Goal: Transaction & Acquisition: Purchase product/service

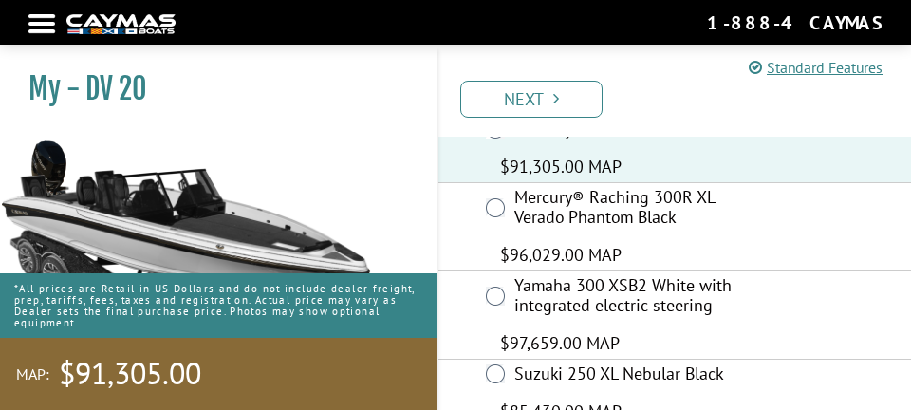
scroll to position [390, 0]
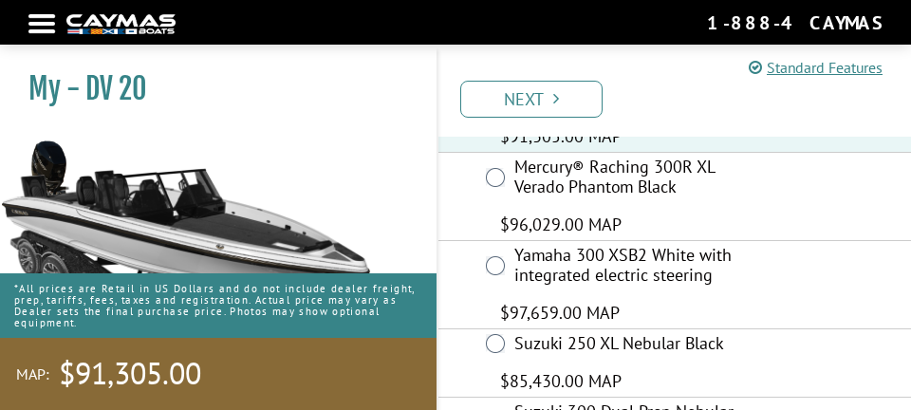
click at [578, 102] on link "Next" at bounding box center [531, 99] width 142 height 37
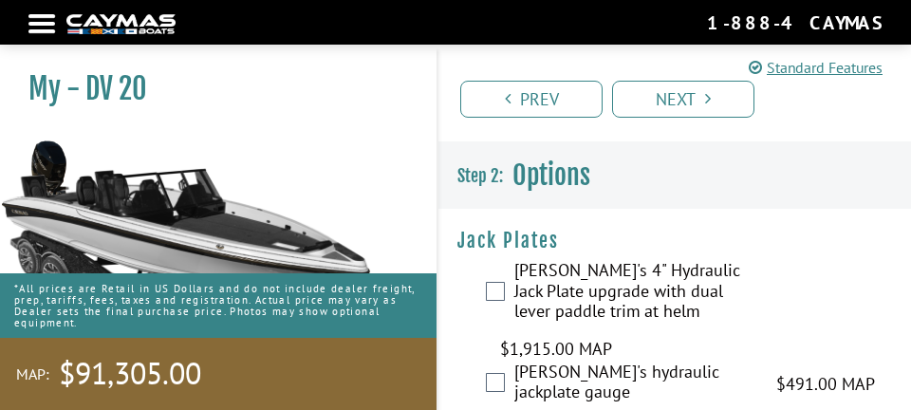
scroll to position [0, 0]
click at [848, 69] on link "Standard Features" at bounding box center [815, 67] width 134 height 23
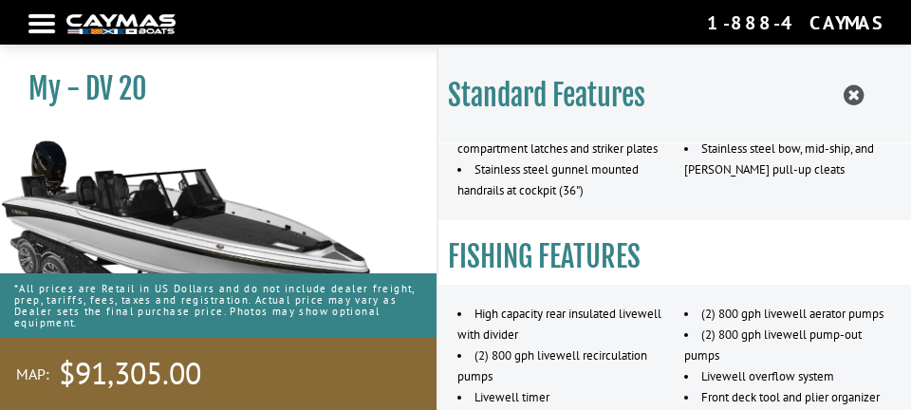
click at [859, 91] on icon at bounding box center [853, 95] width 20 height 24
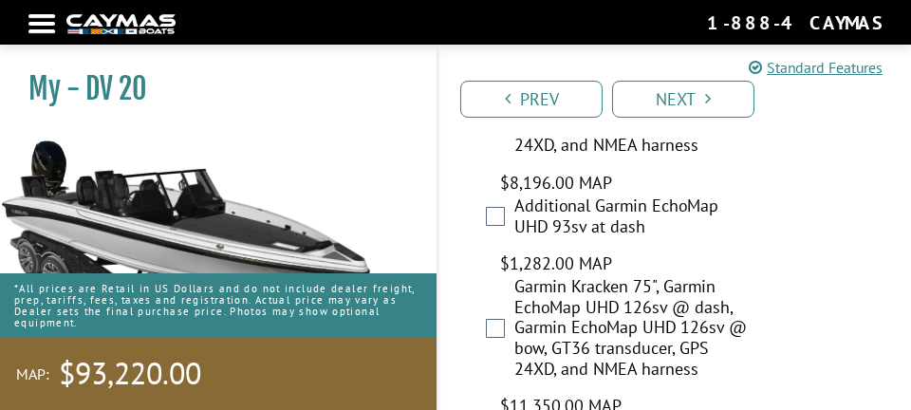
scroll to position [1727, 0]
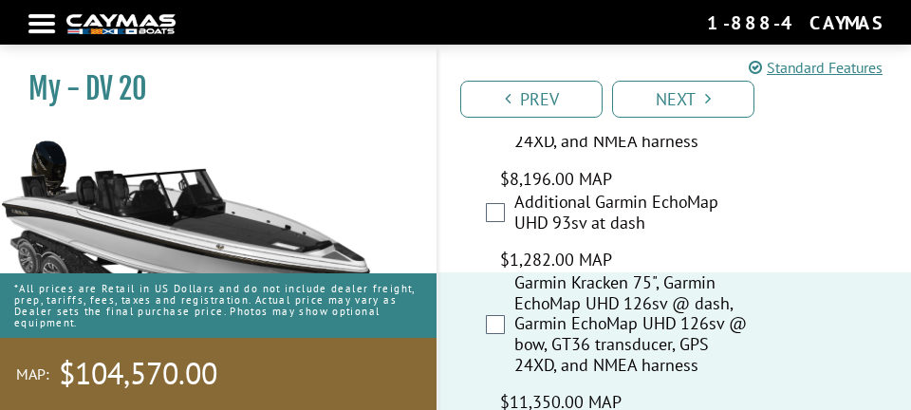
click at [452, 347] on div "Garmin Kracken 75", Garmin EchoMap UHD 126sv @ dash, Garmin EchoMap UHD 126sv @…" at bounding box center [674, 343] width 472 height 142
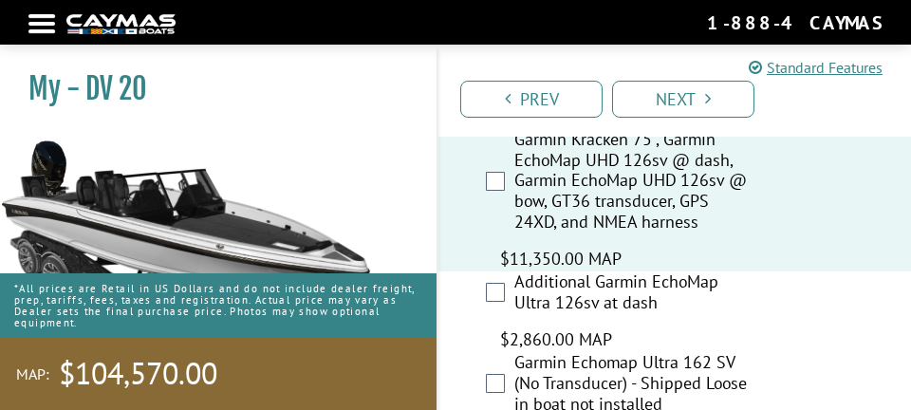
scroll to position [1872, 0]
click at [475, 270] on div "Additional Garmin EchoMap Ultra 126sv at dash $2,860.00 MAP $3,376.00 MSRP" at bounding box center [674, 310] width 472 height 81
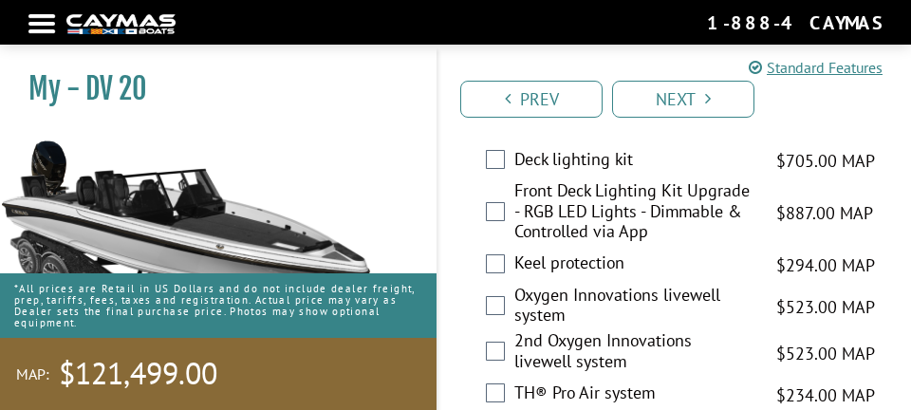
scroll to position [4104, 0]
click at [515, 251] on label "Keel protection" at bounding box center [633, 264] width 238 height 26
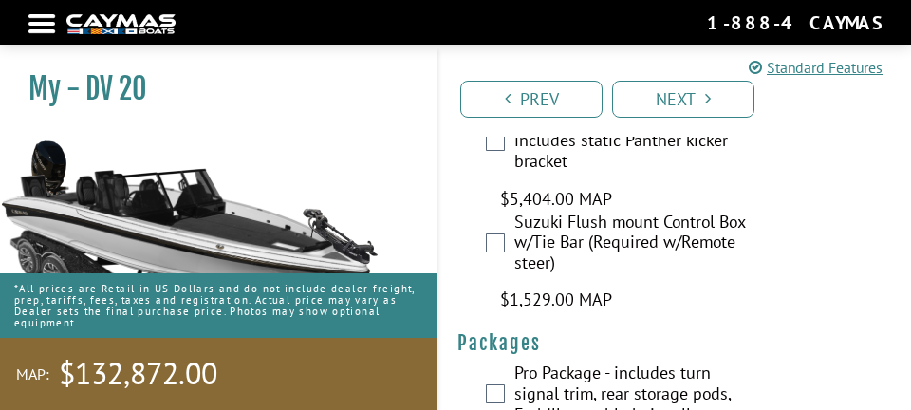
scroll to position [8023, 0]
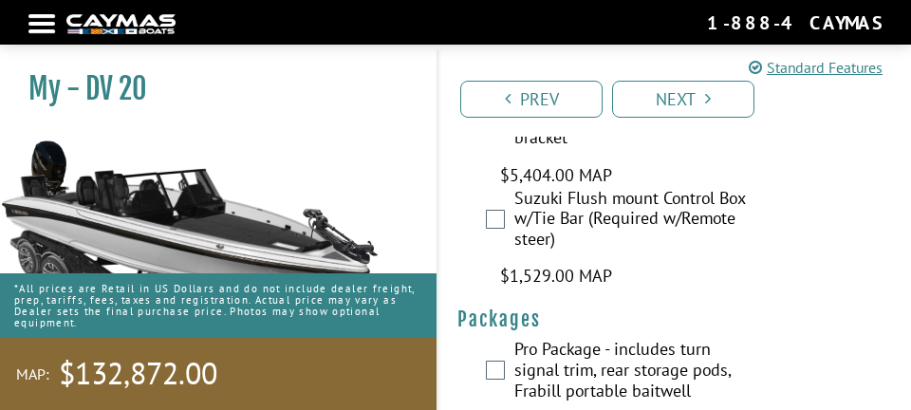
click at [722, 100] on link "Next" at bounding box center [683, 99] width 142 height 37
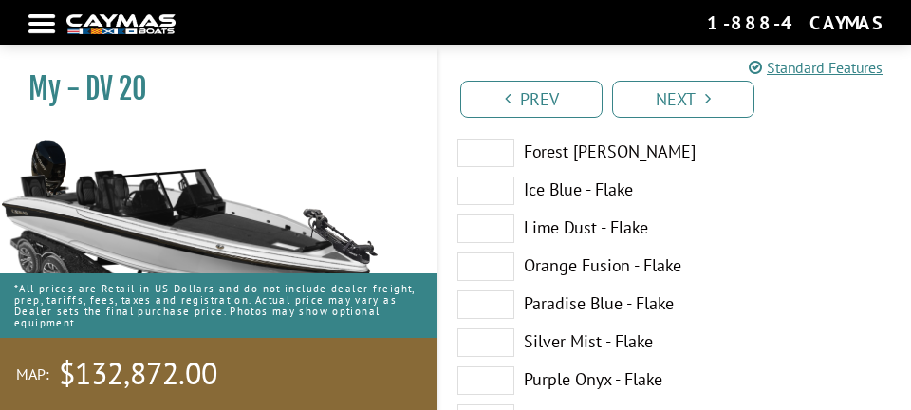
scroll to position [509, 0]
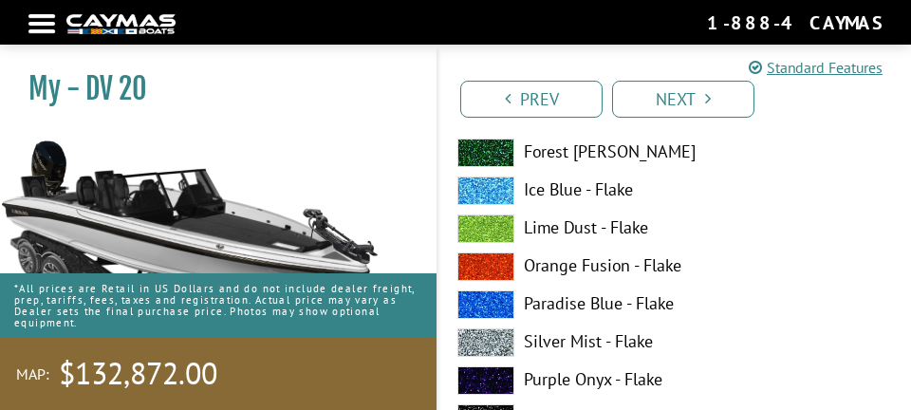
click at [491, 341] on span at bounding box center [485, 342] width 57 height 28
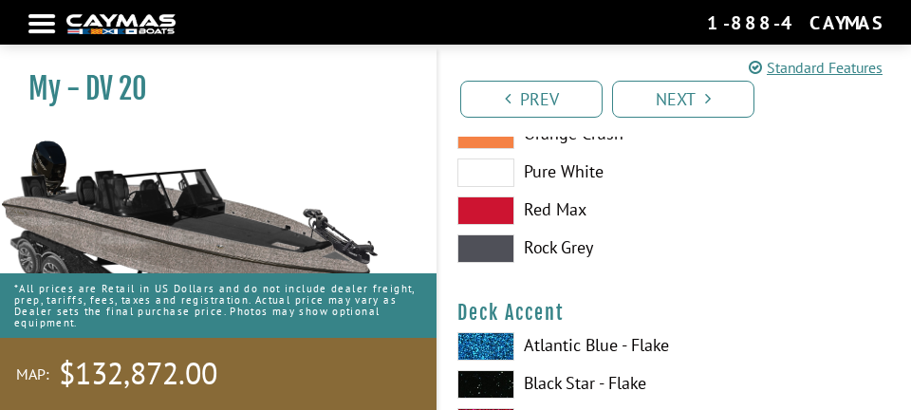
click at [721, 83] on link "Next" at bounding box center [683, 99] width 142 height 37
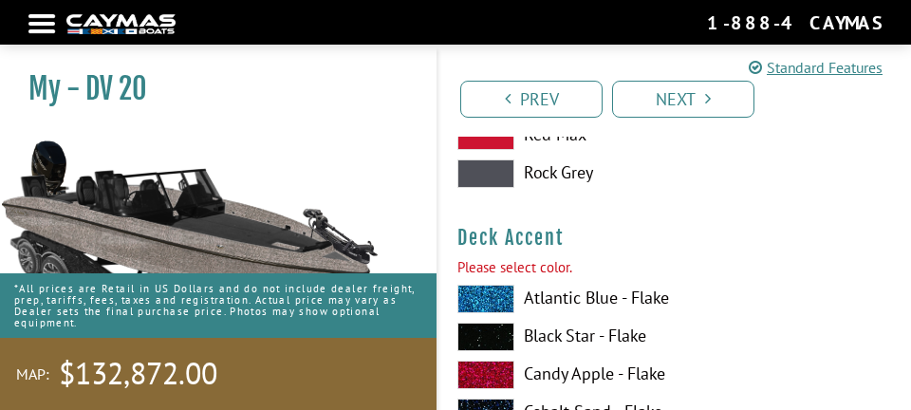
scroll to position [1353, 0]
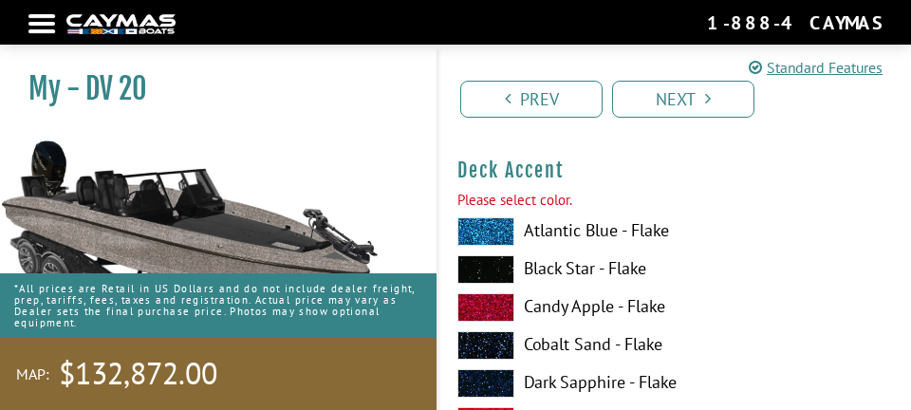
click at [513, 257] on span at bounding box center [485, 269] width 57 height 28
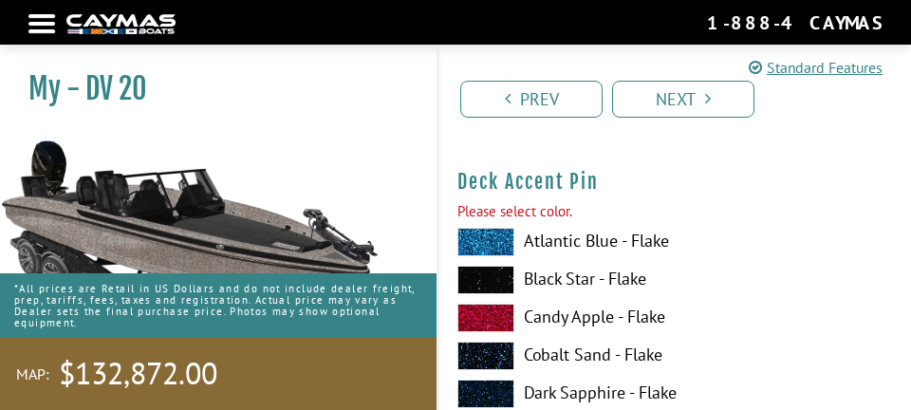
scroll to position [2533, 0]
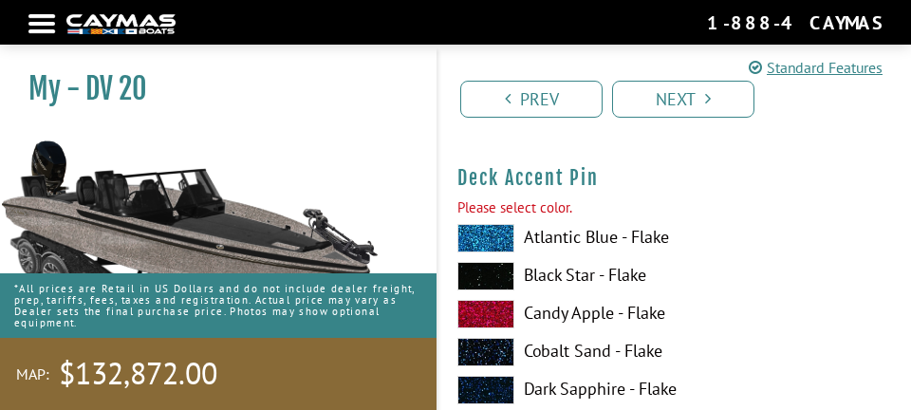
click at [498, 316] on span at bounding box center [485, 314] width 57 height 28
click at [501, 315] on span at bounding box center [485, 314] width 57 height 28
click at [499, 322] on span at bounding box center [485, 314] width 57 height 28
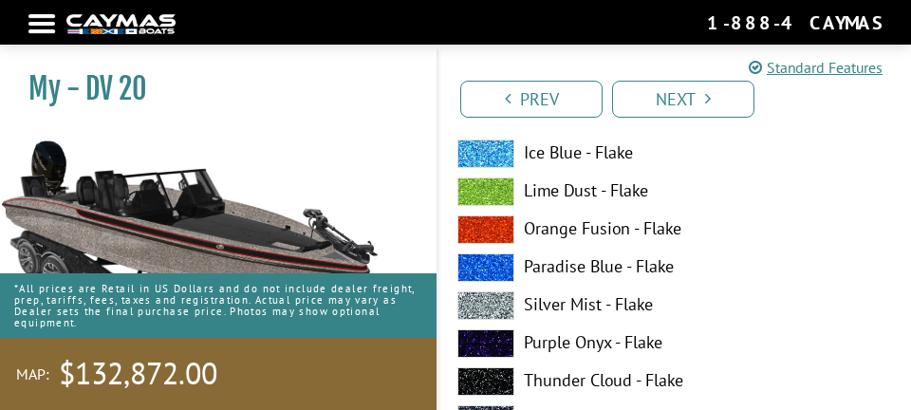
scroll to position [3730, 0]
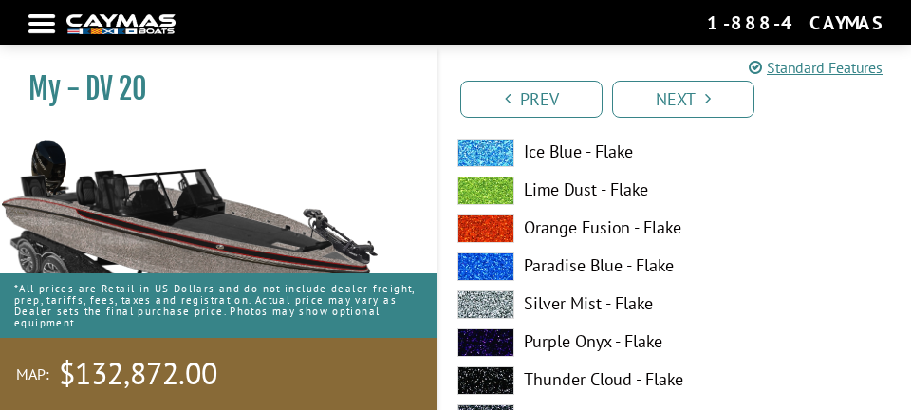
click at [496, 307] on span at bounding box center [485, 304] width 57 height 28
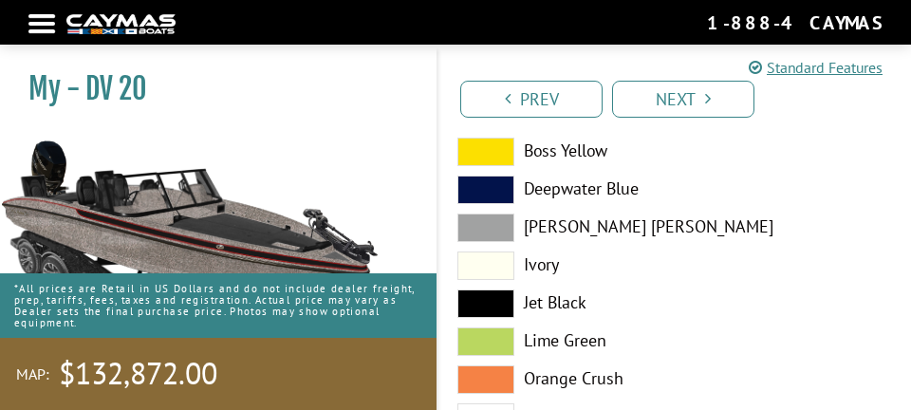
scroll to position [4615, 0]
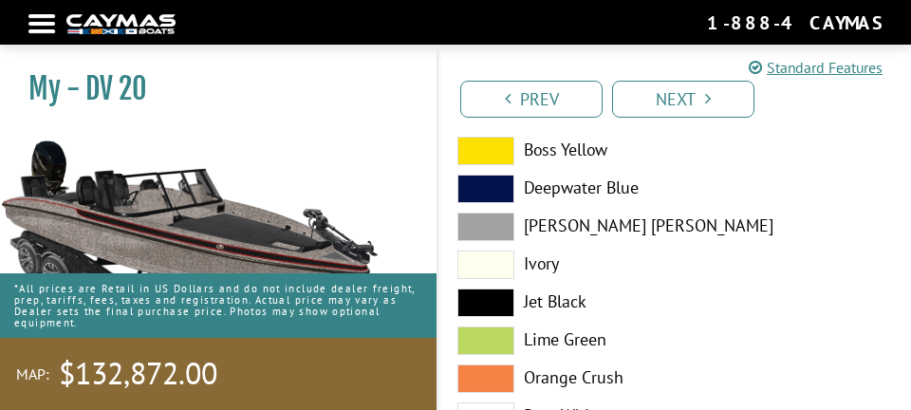
click at [495, 299] on span at bounding box center [485, 302] width 57 height 28
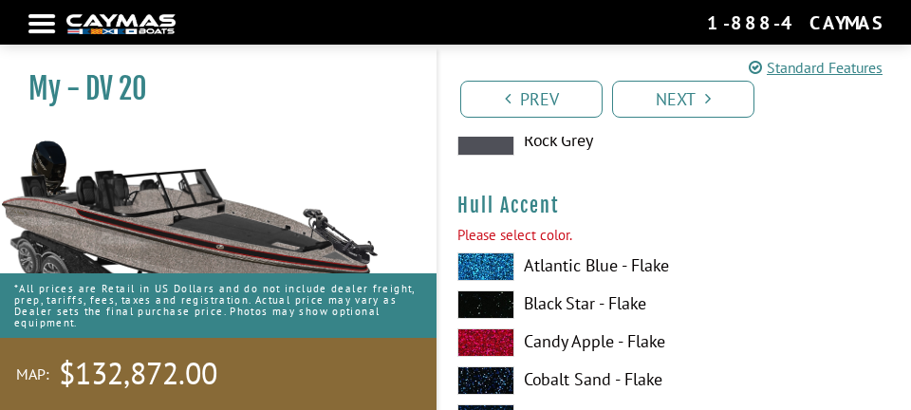
scroll to position [4971, 0]
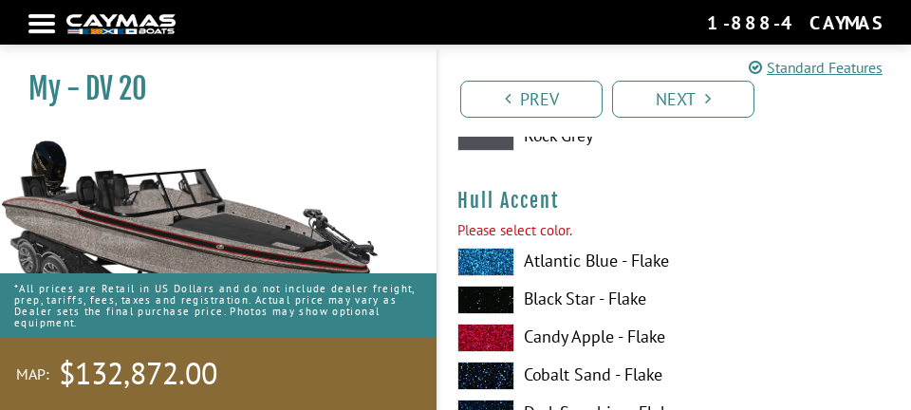
click at [507, 301] on span at bounding box center [485, 300] width 57 height 28
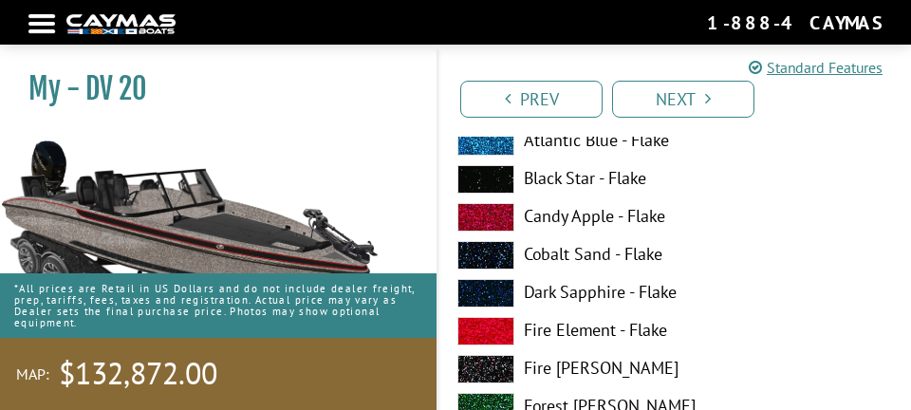
click at [743, 305] on label "Dark Sapphire - Flake" at bounding box center [674, 293] width 434 height 28
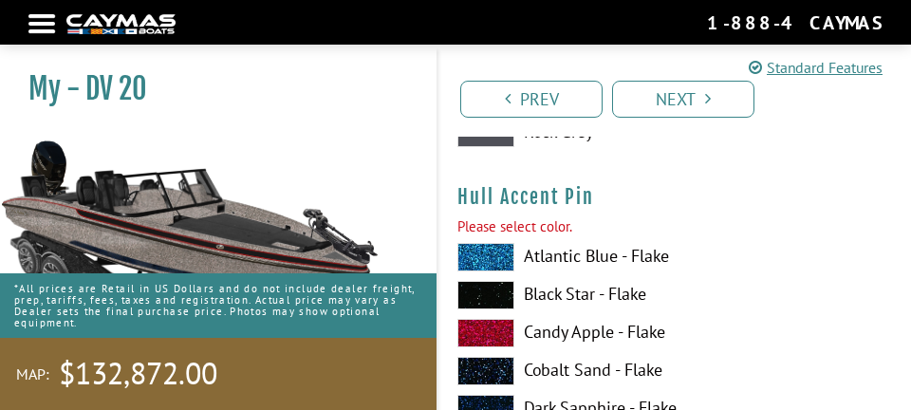
scroll to position [6163, 0]
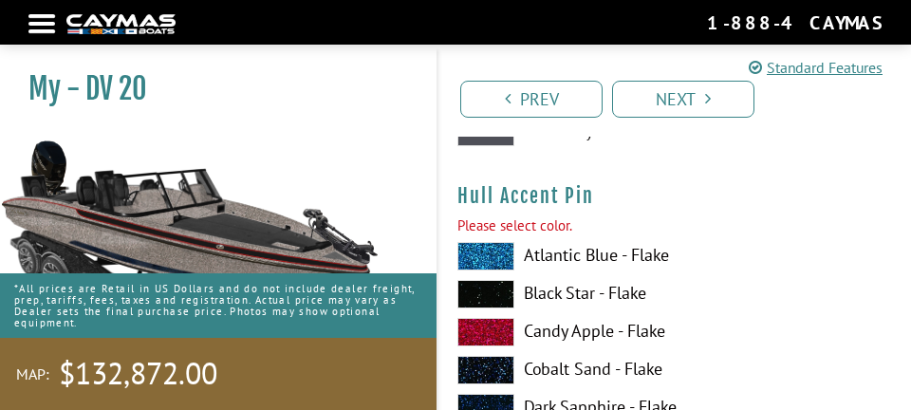
click at [507, 303] on span at bounding box center [485, 294] width 57 height 28
click at [503, 328] on span at bounding box center [485, 332] width 57 height 28
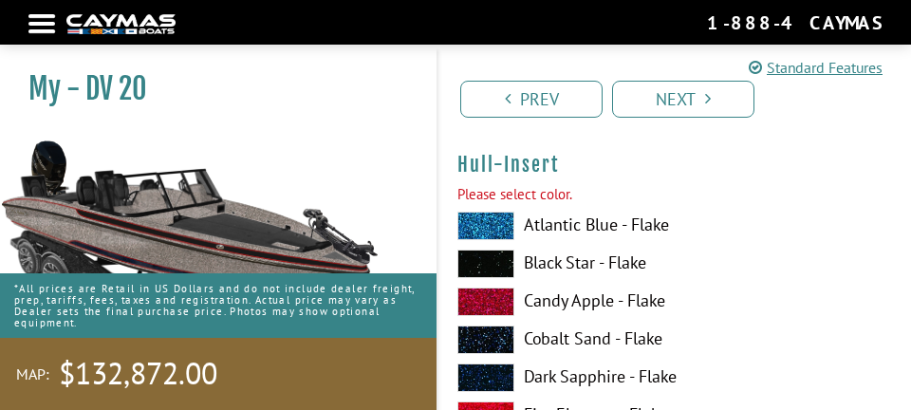
scroll to position [7007, 0]
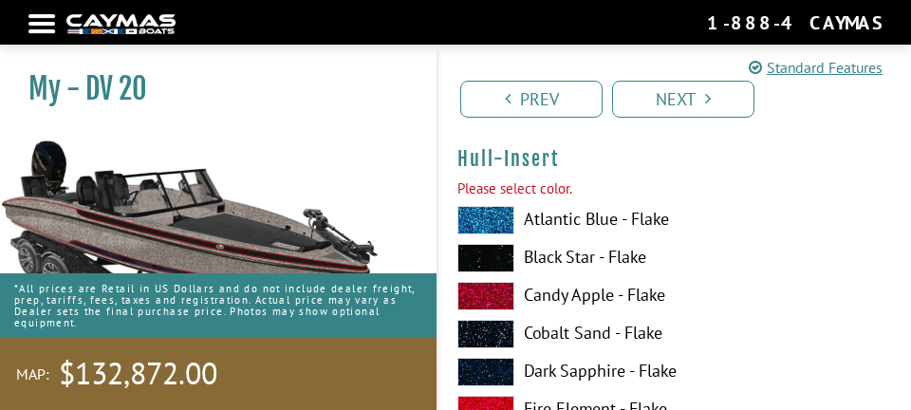
click at [508, 249] on span at bounding box center [485, 258] width 57 height 28
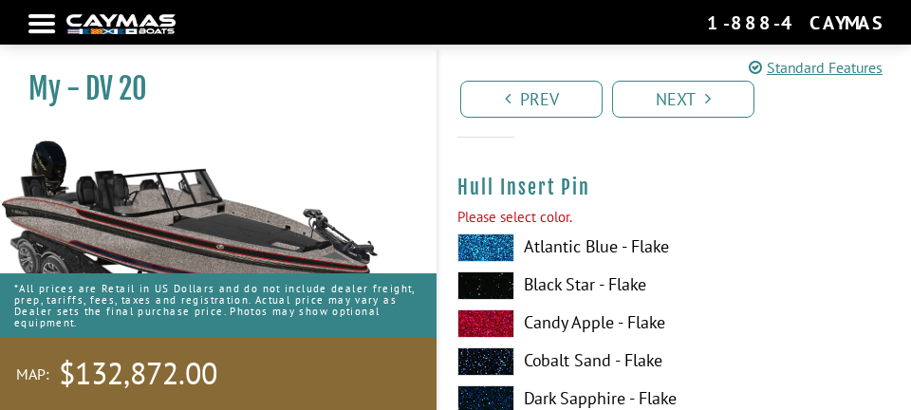
scroll to position [8186, 0]
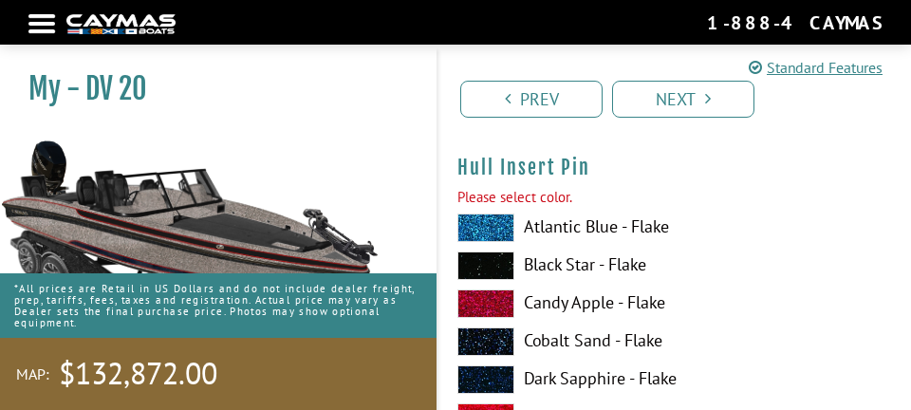
click at [499, 306] on span at bounding box center [485, 303] width 57 height 28
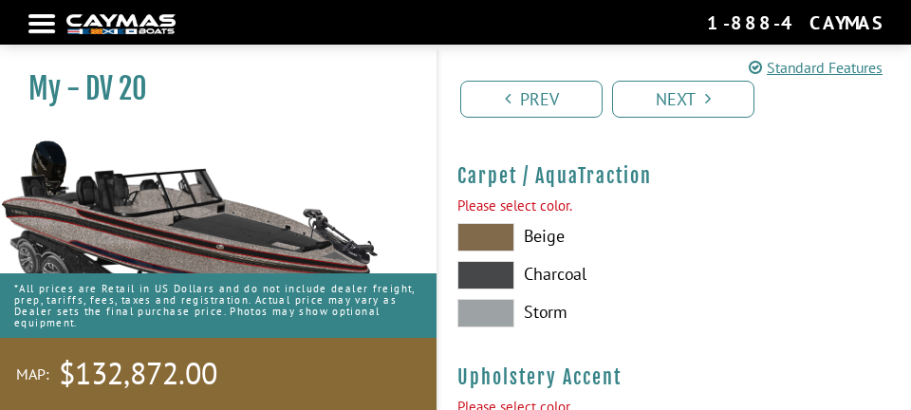
scroll to position [8986, 0]
click at [505, 309] on span at bounding box center [485, 312] width 57 height 28
click at [513, 282] on span at bounding box center [485, 274] width 57 height 28
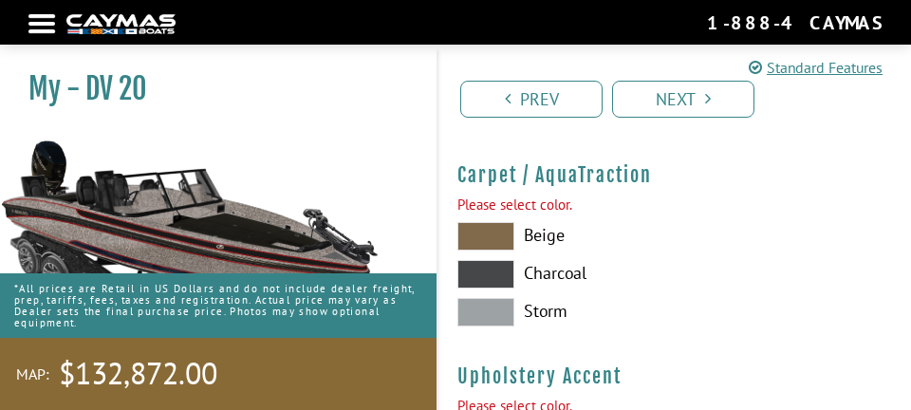
click at [505, 323] on span at bounding box center [485, 312] width 57 height 28
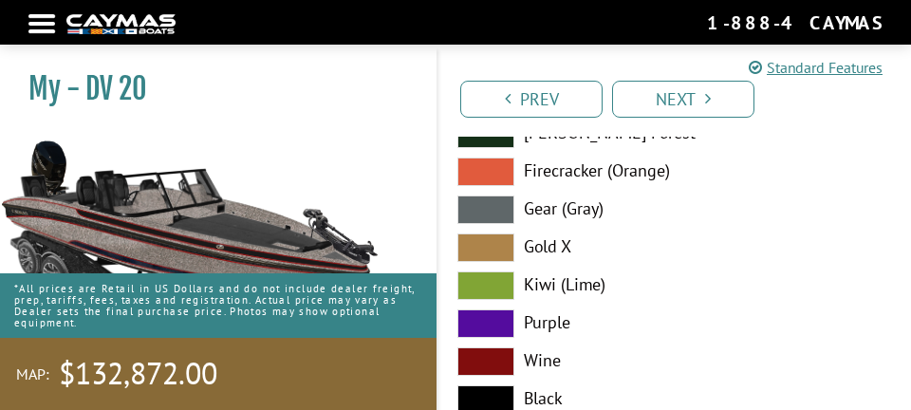
scroll to position [9404, 0]
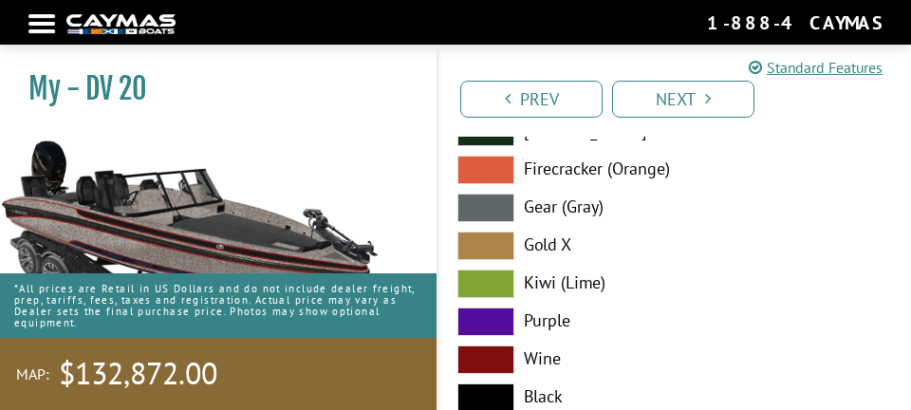
click at [495, 396] on span at bounding box center [485, 397] width 57 height 28
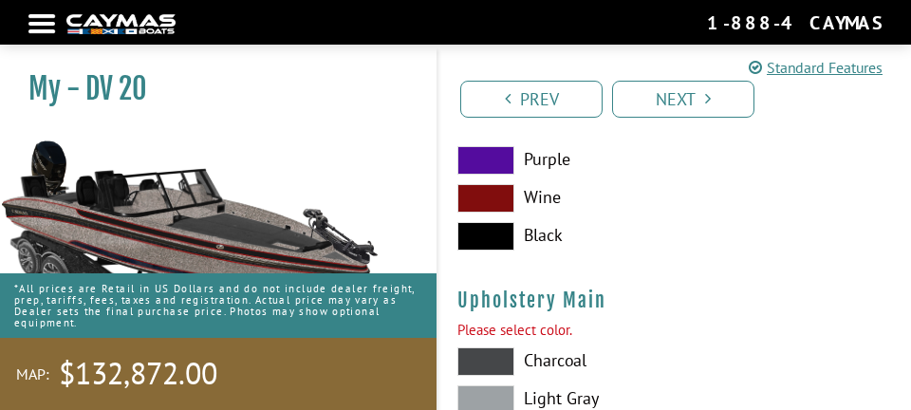
scroll to position [9586, 0]
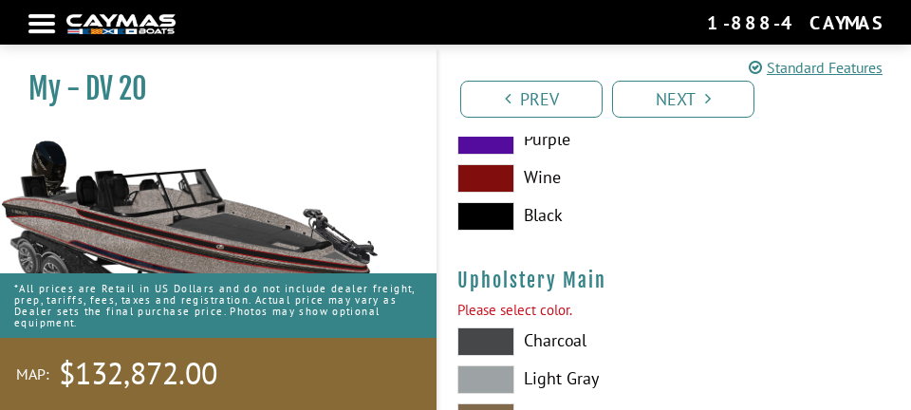
click at [502, 383] on span at bounding box center [485, 379] width 57 height 28
click at [504, 344] on span at bounding box center [485, 341] width 57 height 28
click at [498, 383] on span at bounding box center [485, 379] width 57 height 28
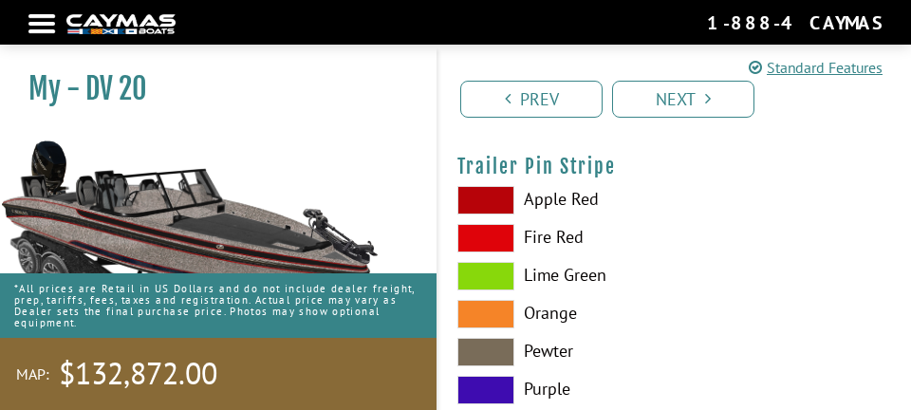
scroll to position [9900, 0]
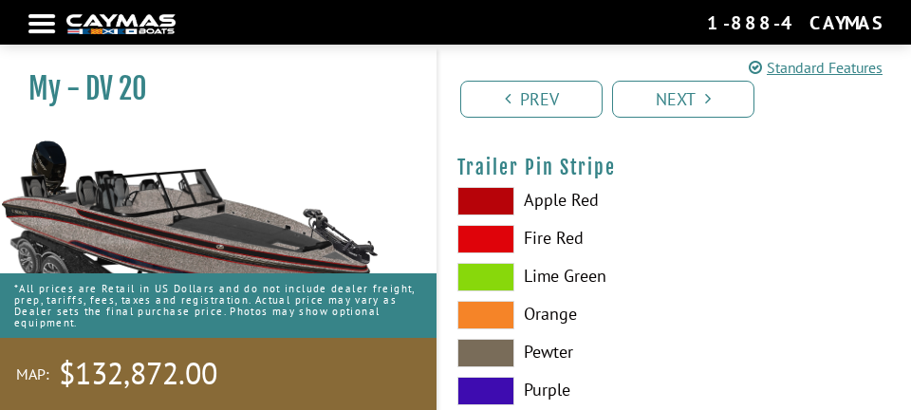
click at [496, 188] on span at bounding box center [485, 201] width 57 height 28
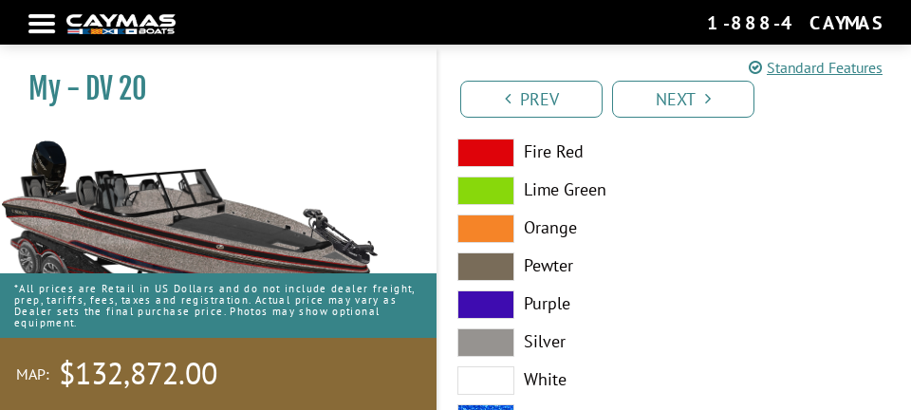
scroll to position [10011, 0]
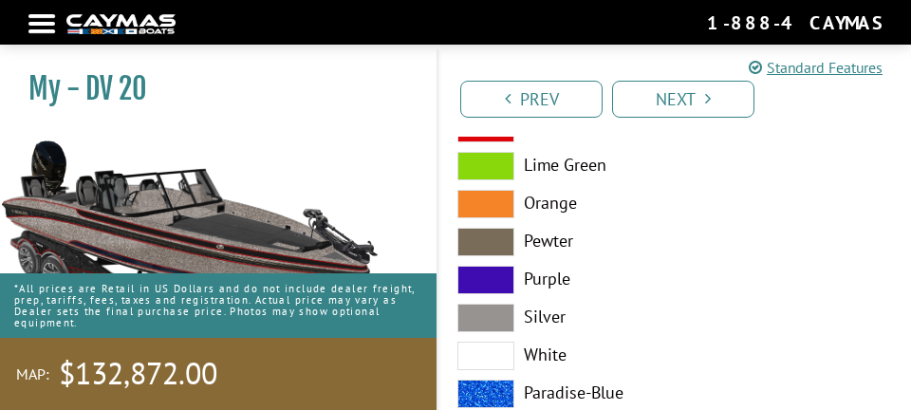
click at [732, 107] on link "Next" at bounding box center [683, 99] width 142 height 37
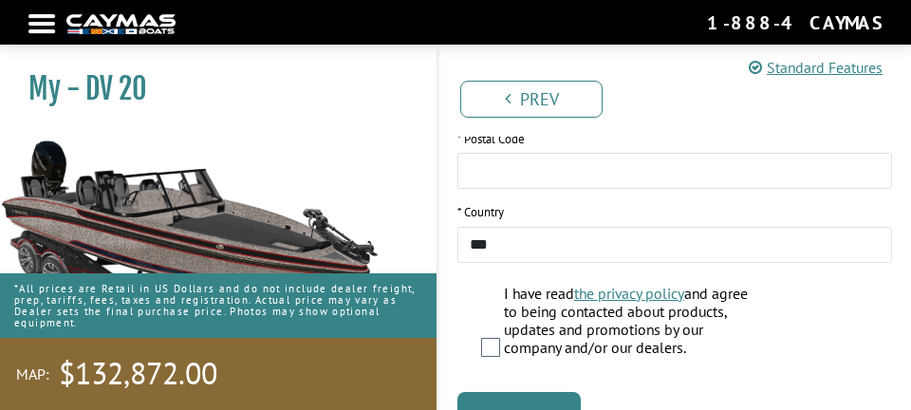
scroll to position [882, 0]
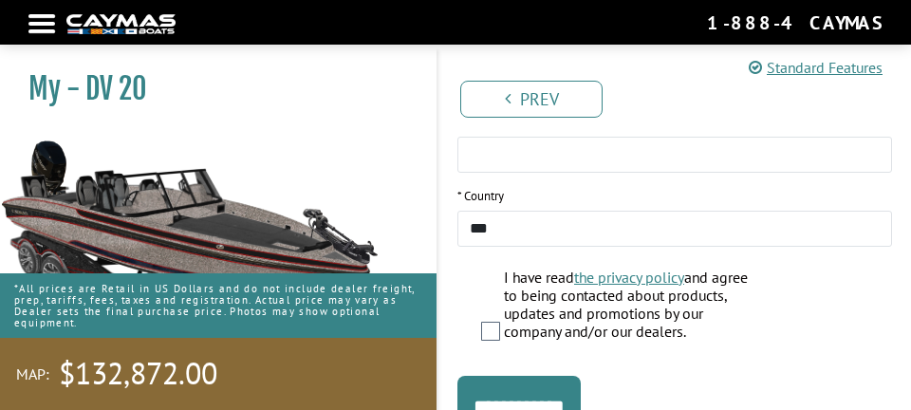
click at [581, 405] on input "**********" at bounding box center [518, 406] width 123 height 61
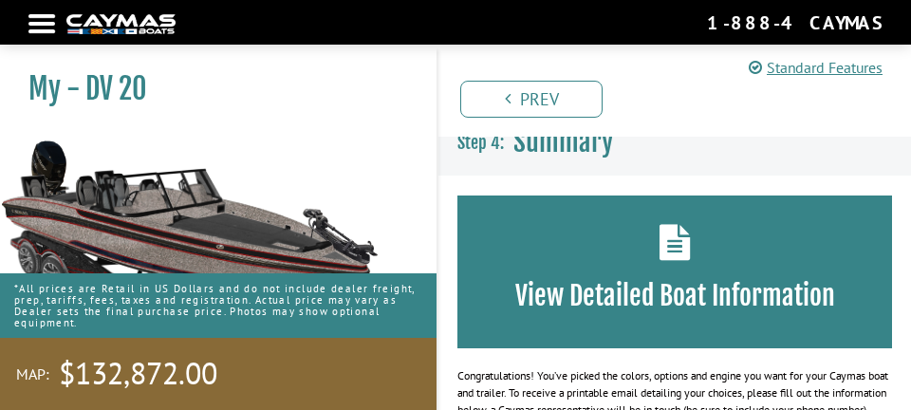
scroll to position [0, 0]
